Goal: Transaction & Acquisition: Purchase product/service

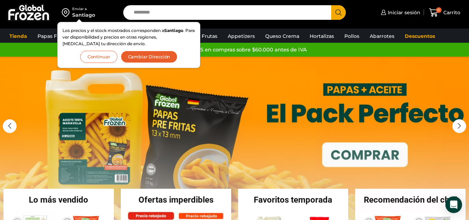
click at [97, 59] on button "Continuar" at bounding box center [98, 57] width 37 height 12
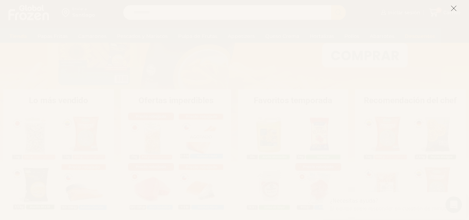
scroll to position [104, 0]
click at [455, 7] on icon at bounding box center [454, 8] width 6 height 6
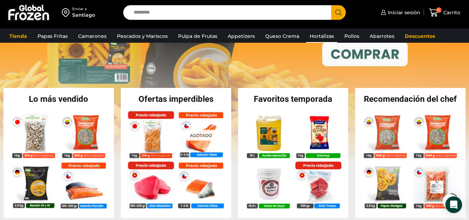
click at [313, 34] on link "Hortalizas" at bounding box center [321, 36] width 31 height 13
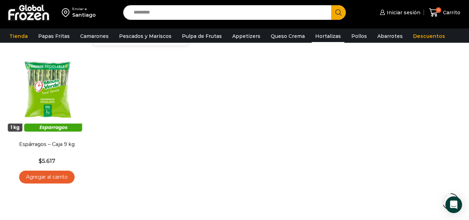
scroll to position [524, 0]
